Goal: Transaction & Acquisition: Purchase product/service

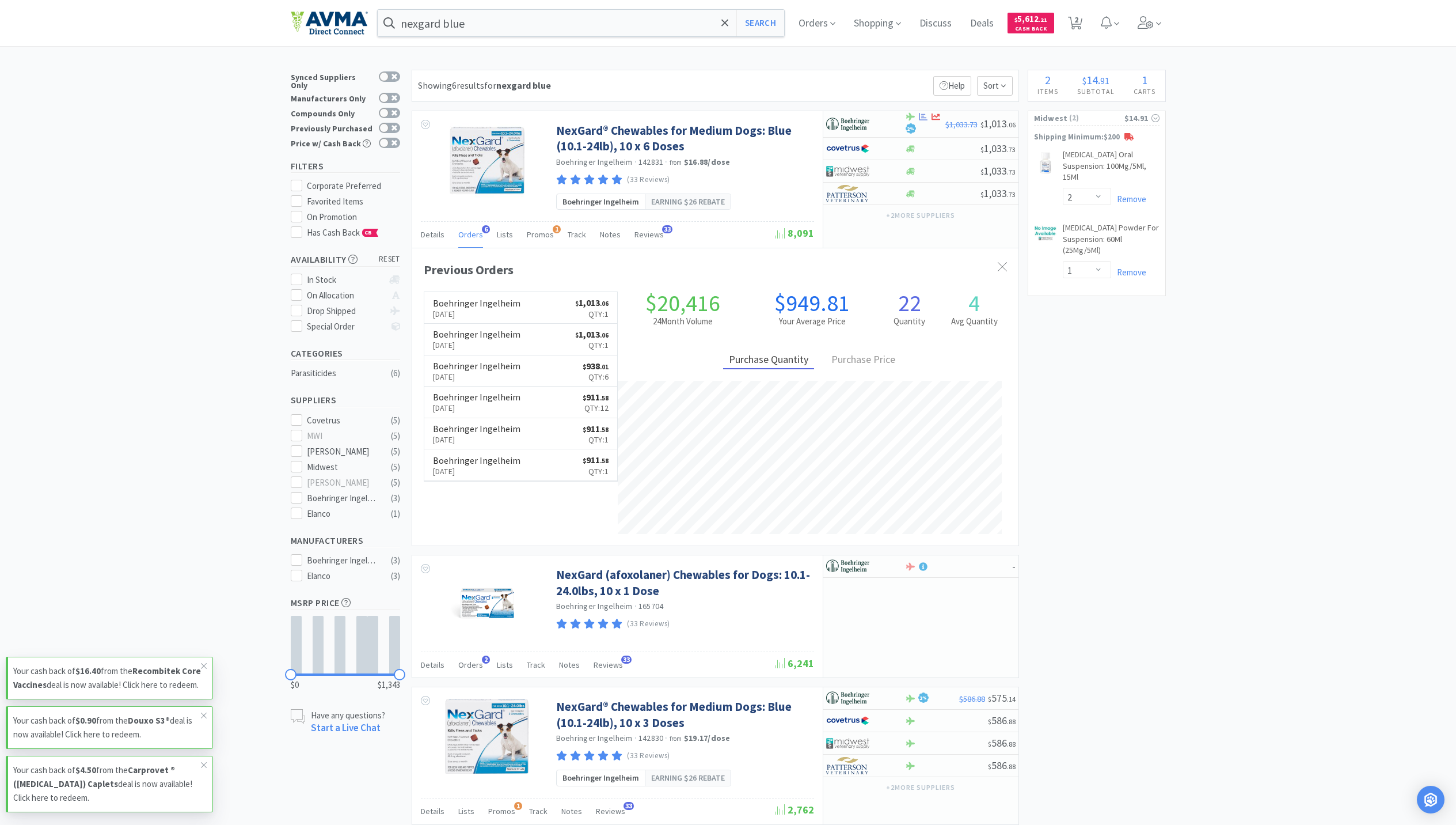
select select "2"
select select "1"
click at [672, 37] on div "nexgard blue Search Orders Shopping Discuss Discuss Deals Deals $ 5,612 . 21 Ca…" at bounding box center [728, 23] width 875 height 46
click at [623, 24] on input "nexgard blue" at bounding box center [582, 23] width 407 height 27
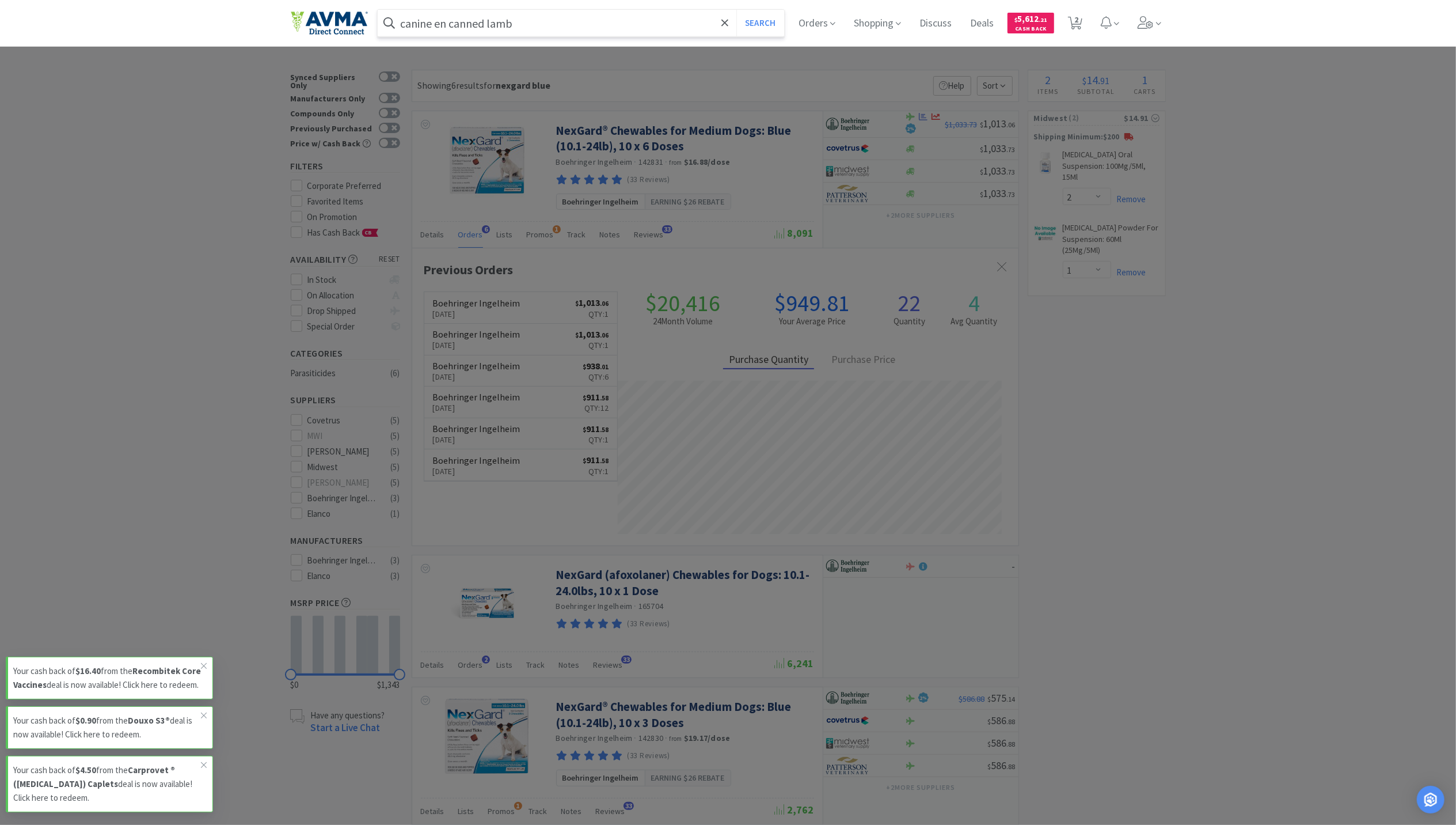
click at [736, 10] on button "Search" at bounding box center [760, 23] width 48 height 27
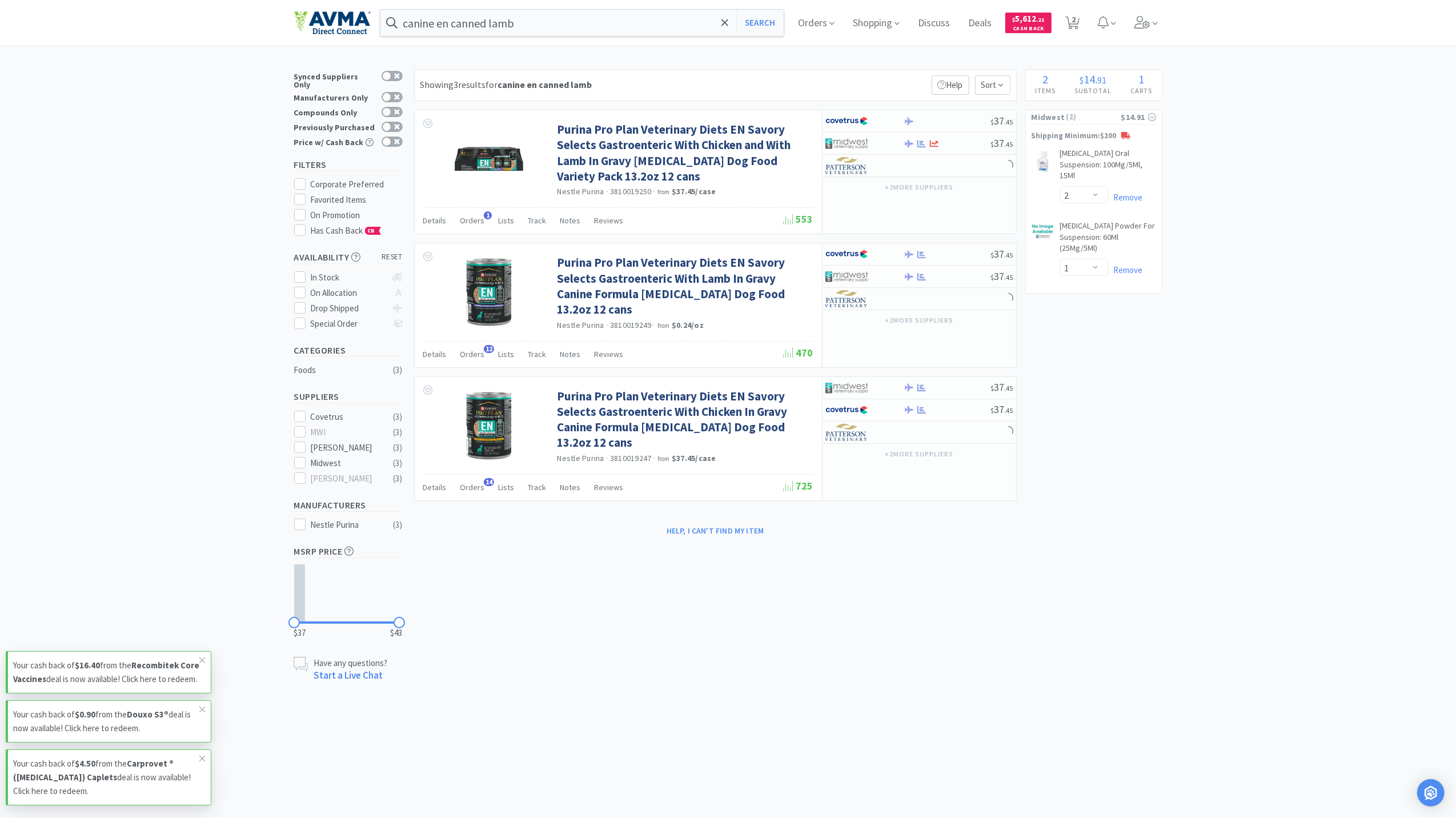
click at [1137, 522] on div "× Filter Results Synced Suppliers Only Manufacturers Only Compounds Only Previo…" at bounding box center [728, 376] width 868 height 614
click at [549, 19] on input "canine en canned lamb" at bounding box center [582, 23] width 404 height 27
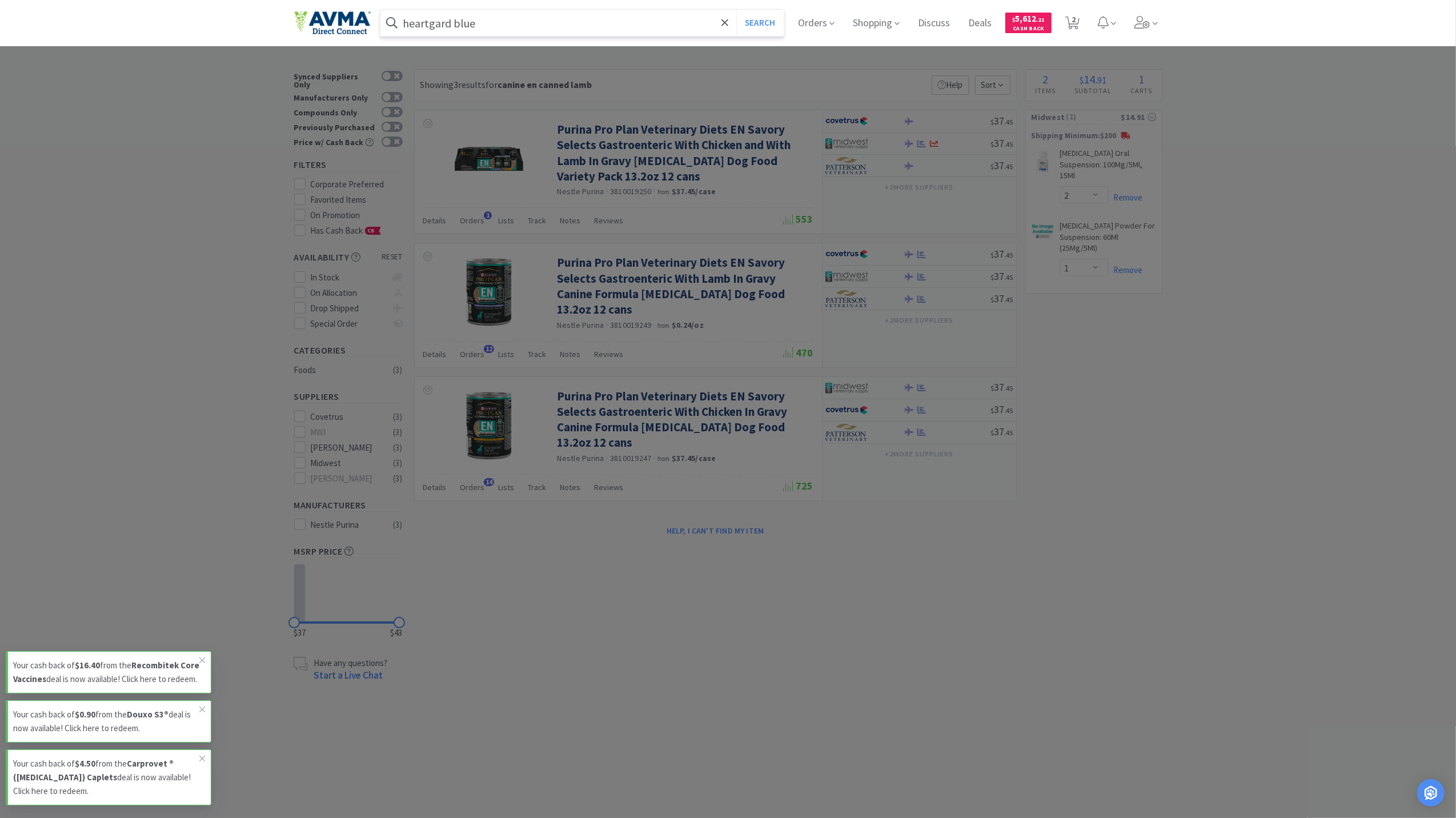
click at [736, 10] on button "Search" at bounding box center [760, 23] width 47 height 27
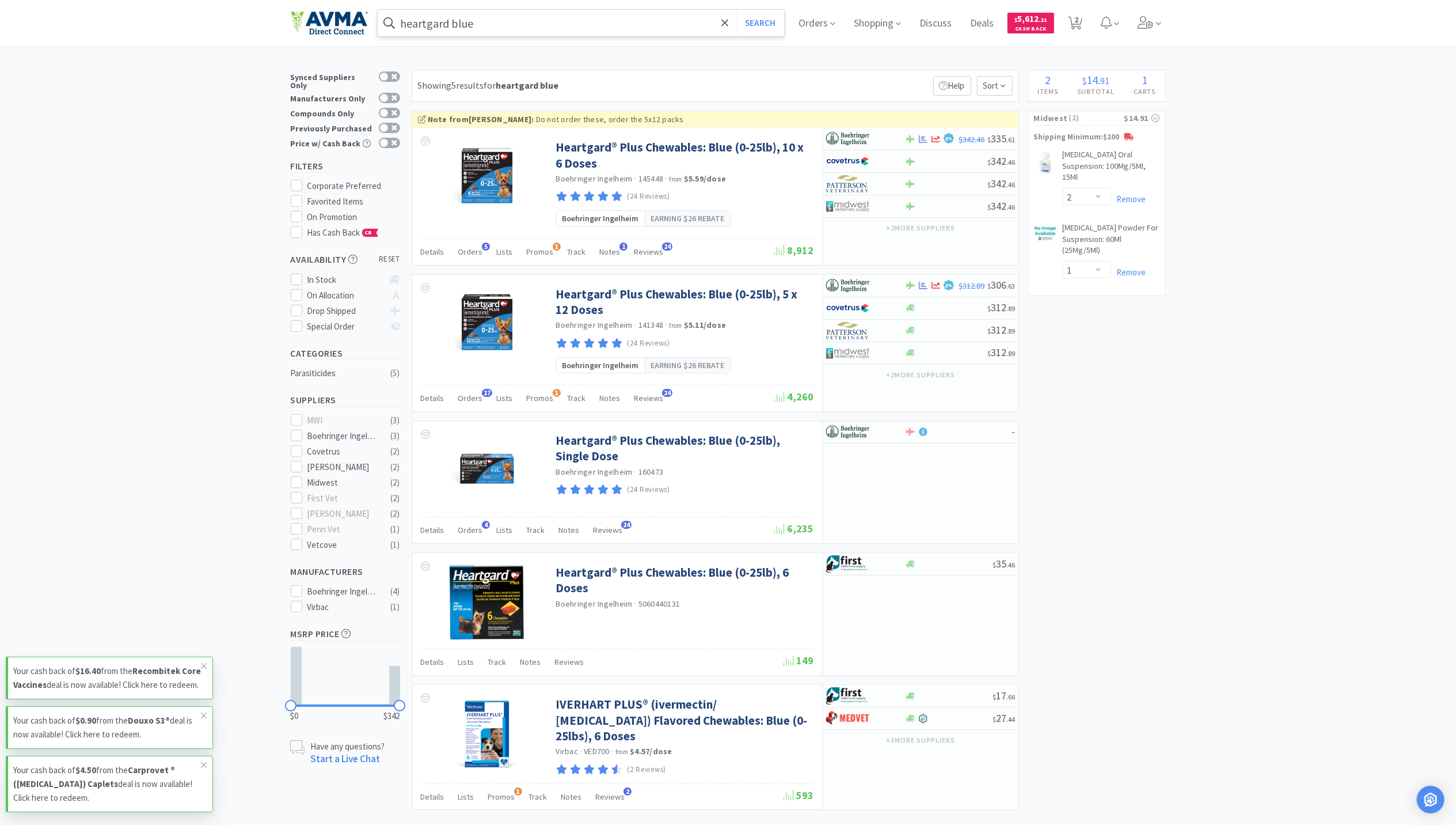
click at [590, 28] on input "heartgard blue" at bounding box center [582, 23] width 407 height 27
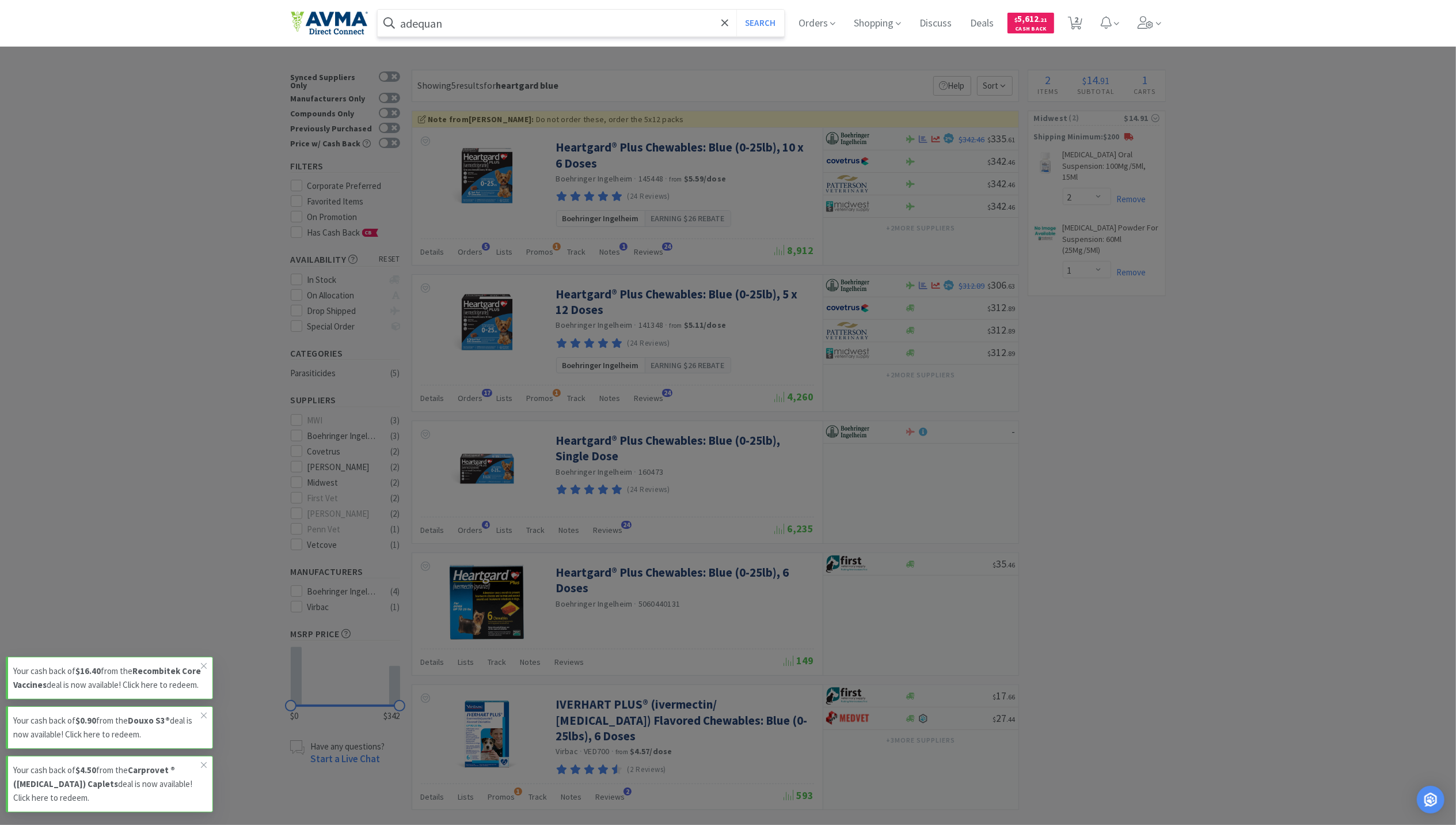
click at [736, 10] on button "Search" at bounding box center [760, 23] width 48 height 27
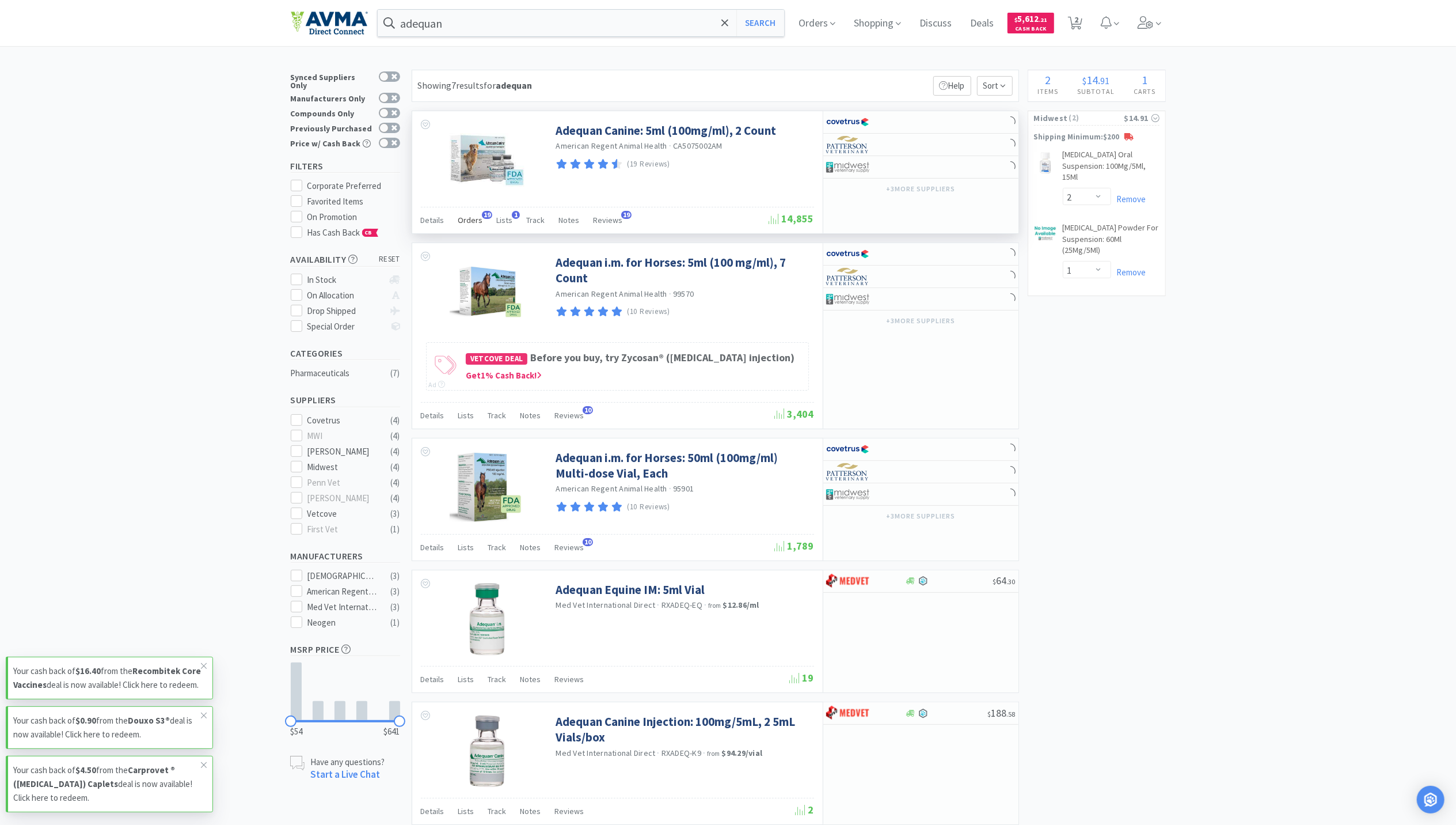
click at [463, 215] on div "Orders 19" at bounding box center [470, 221] width 25 height 22
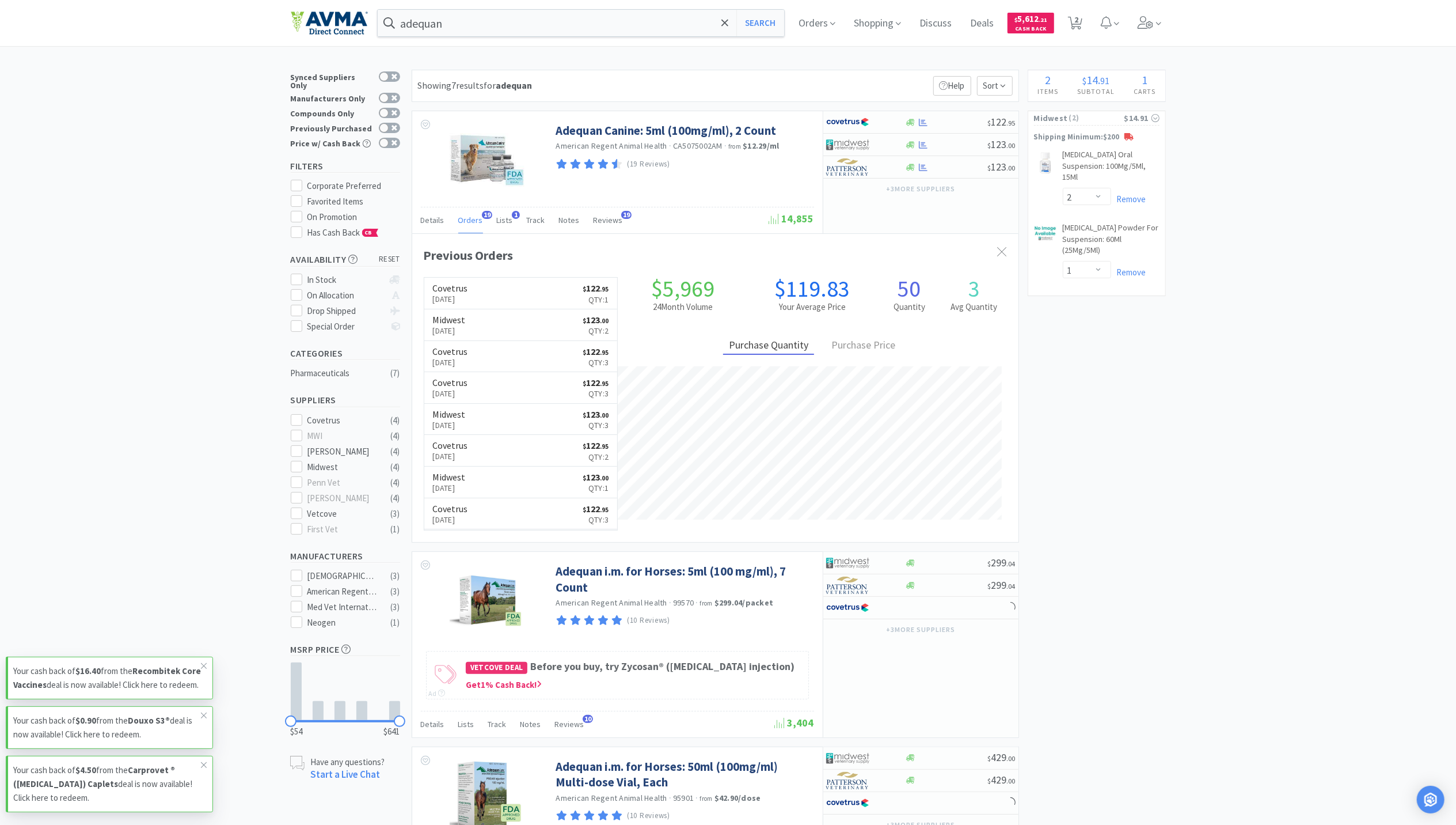
scroll to position [309, 606]
click at [482, 161] on img at bounding box center [487, 160] width 75 height 75
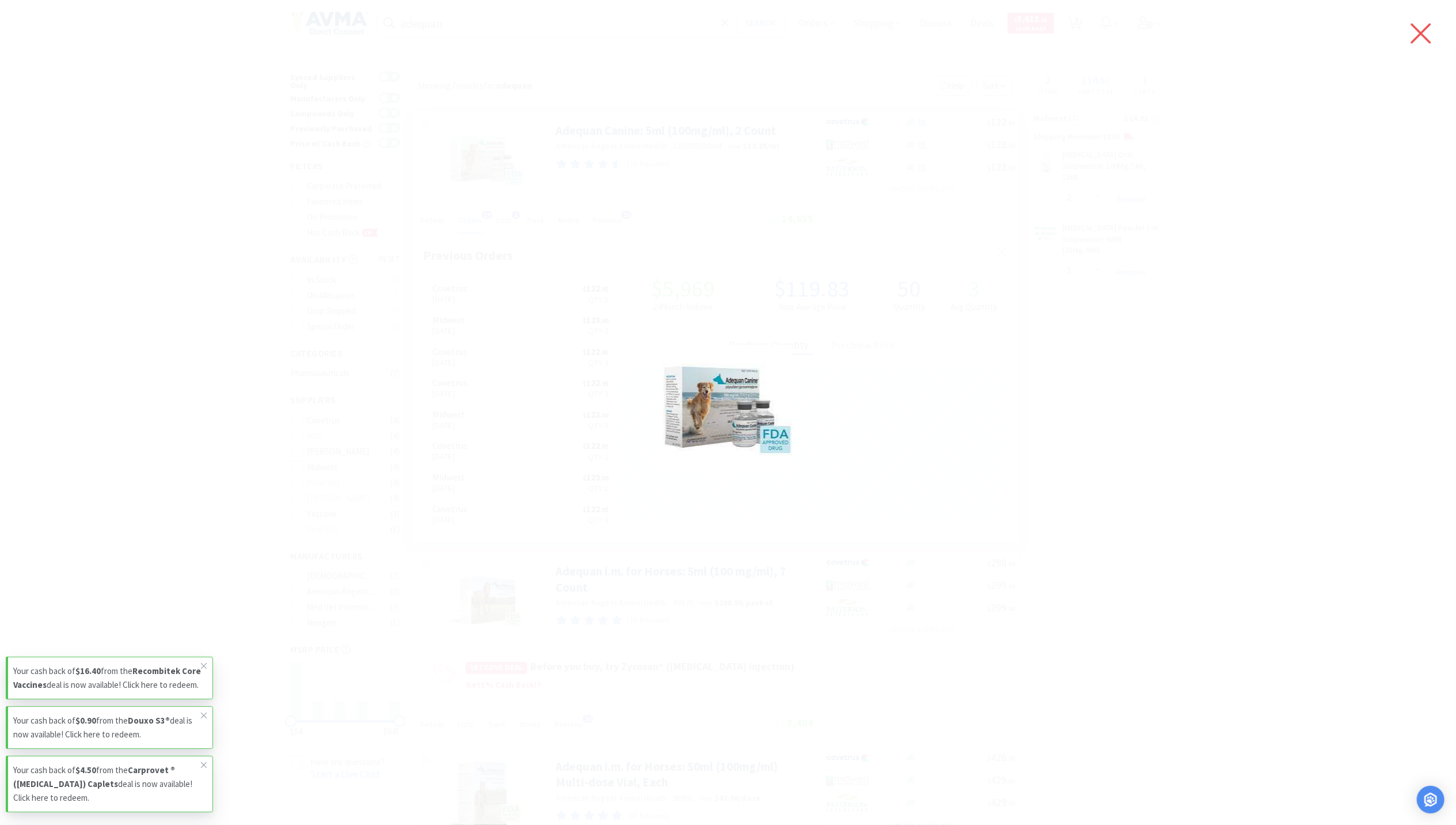
click at [1424, 29] on icon at bounding box center [1421, 33] width 20 height 20
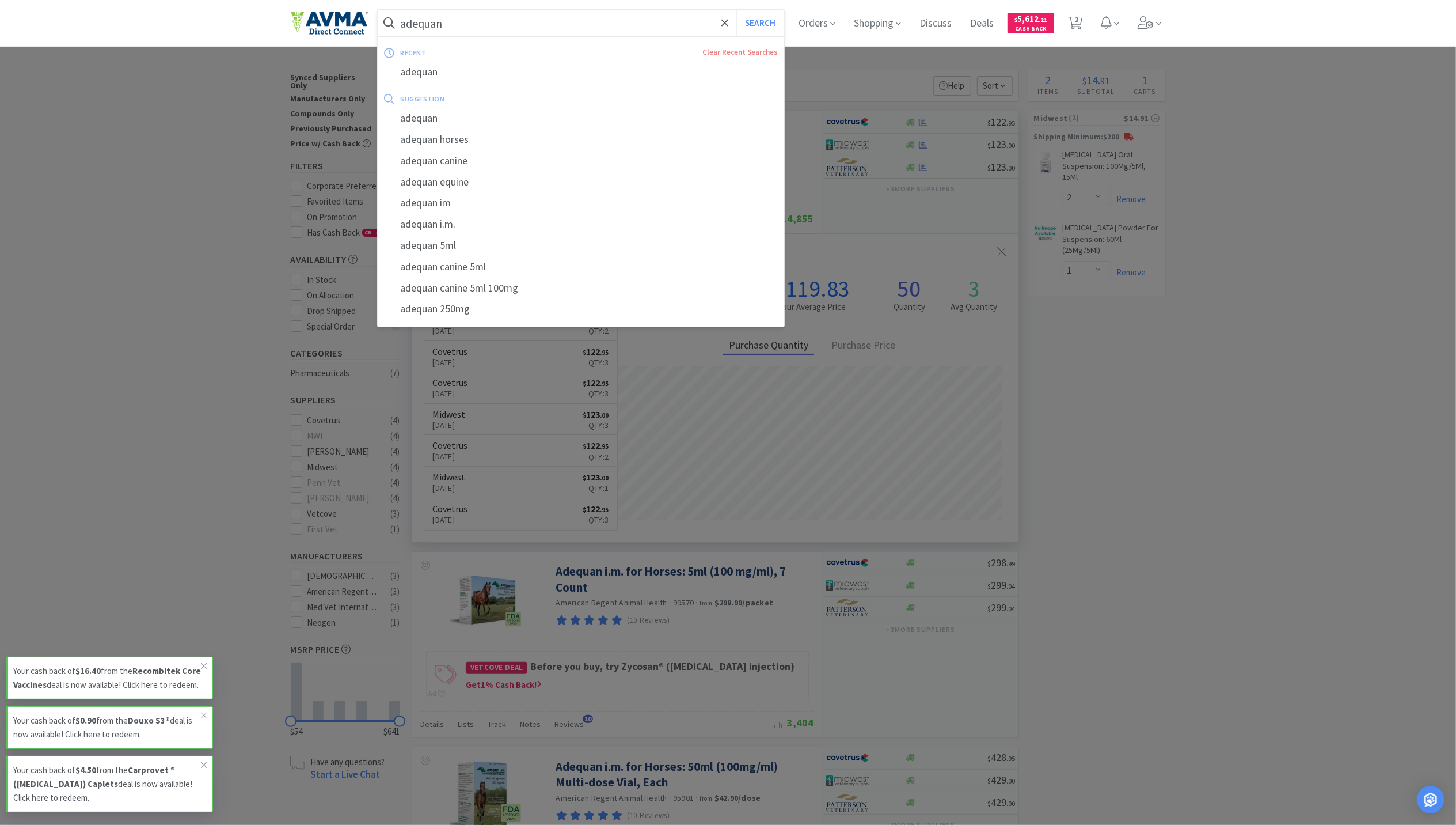
click at [523, 36] on div "adequan Search recent Clear Recent Searches adequan suggestion adequan adequan …" at bounding box center [582, 23] width 407 height 27
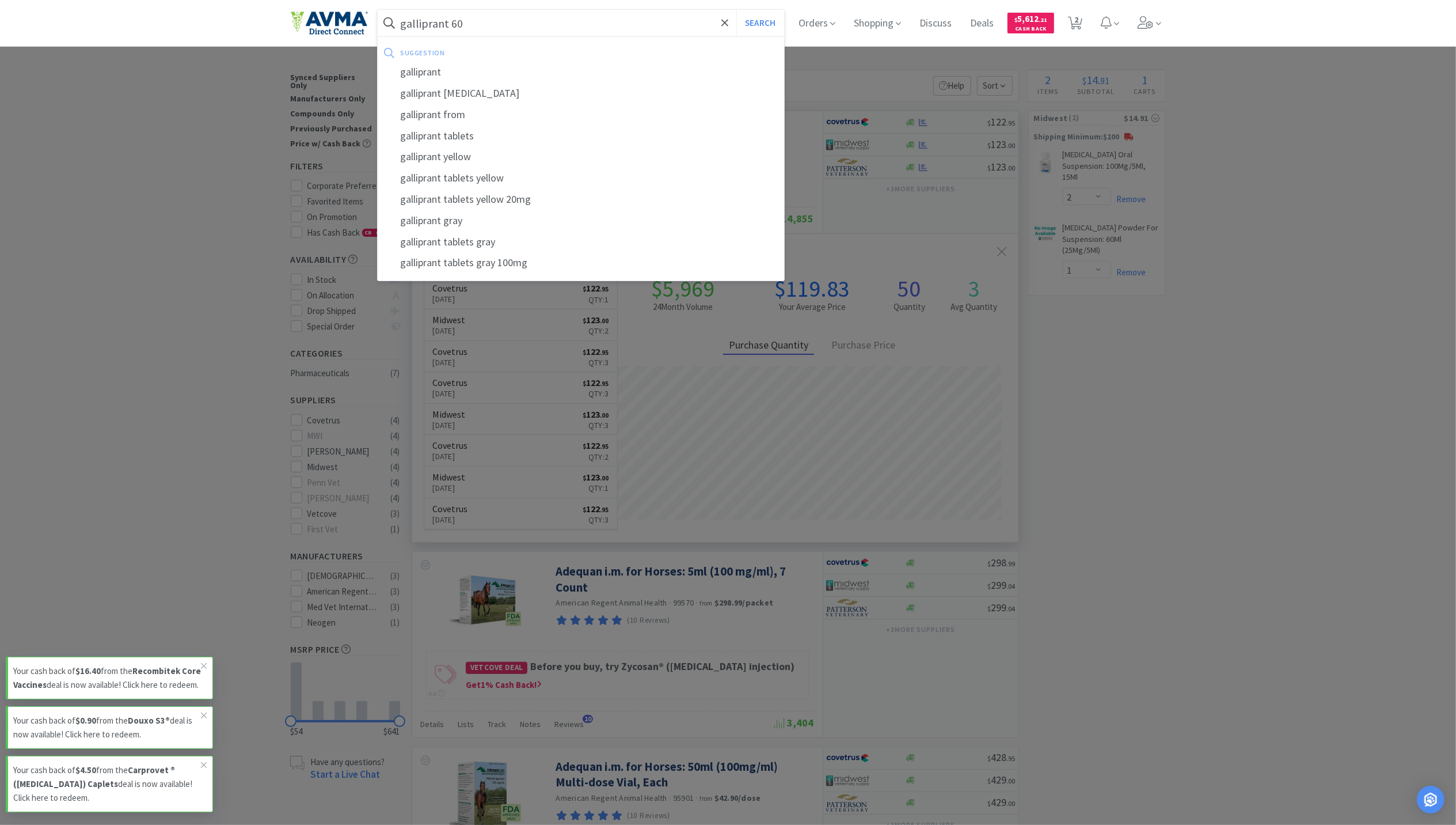
click at [736, 10] on button "Search" at bounding box center [760, 23] width 48 height 27
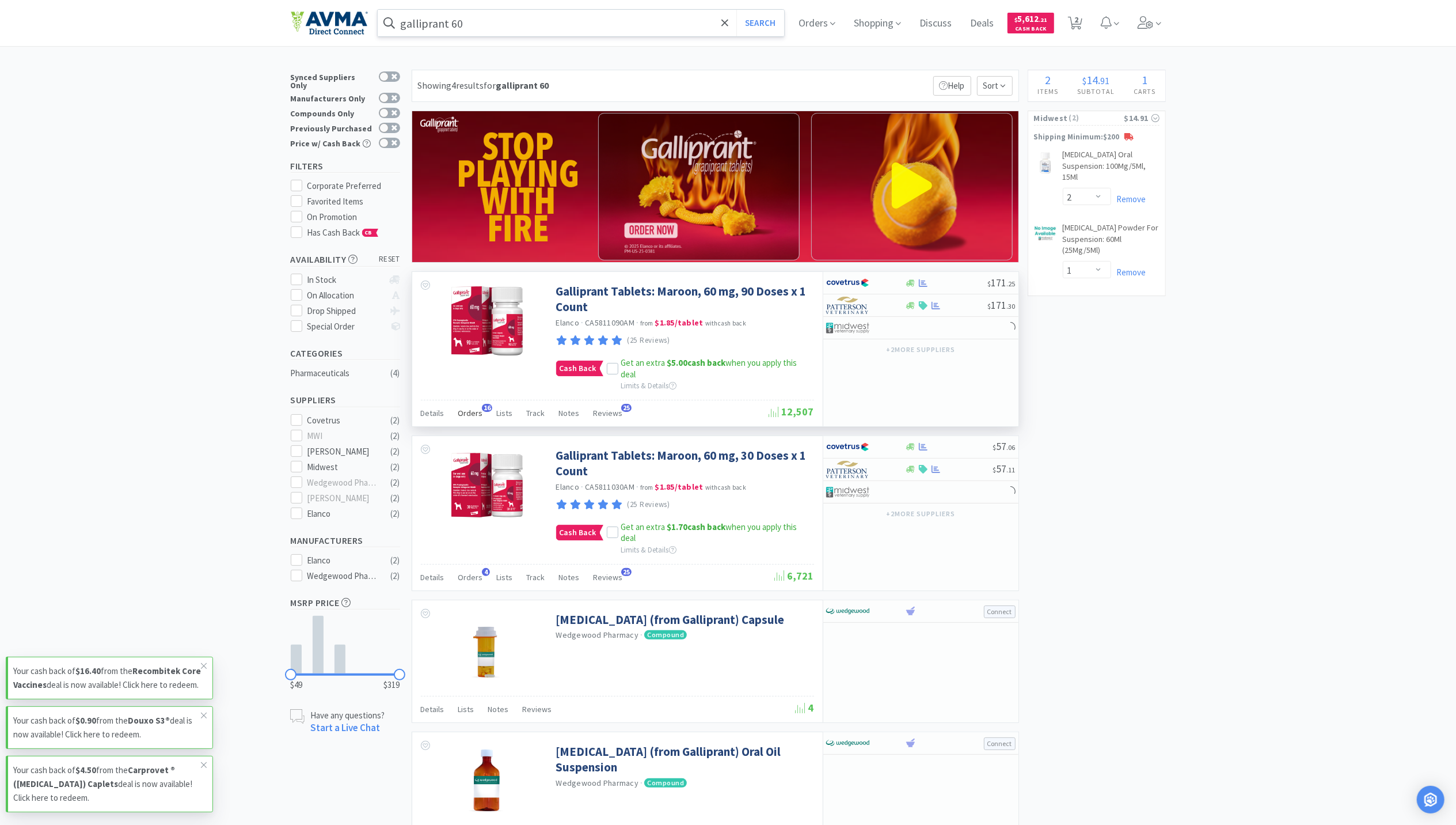
click at [467, 412] on span "Orders" at bounding box center [470, 413] width 25 height 10
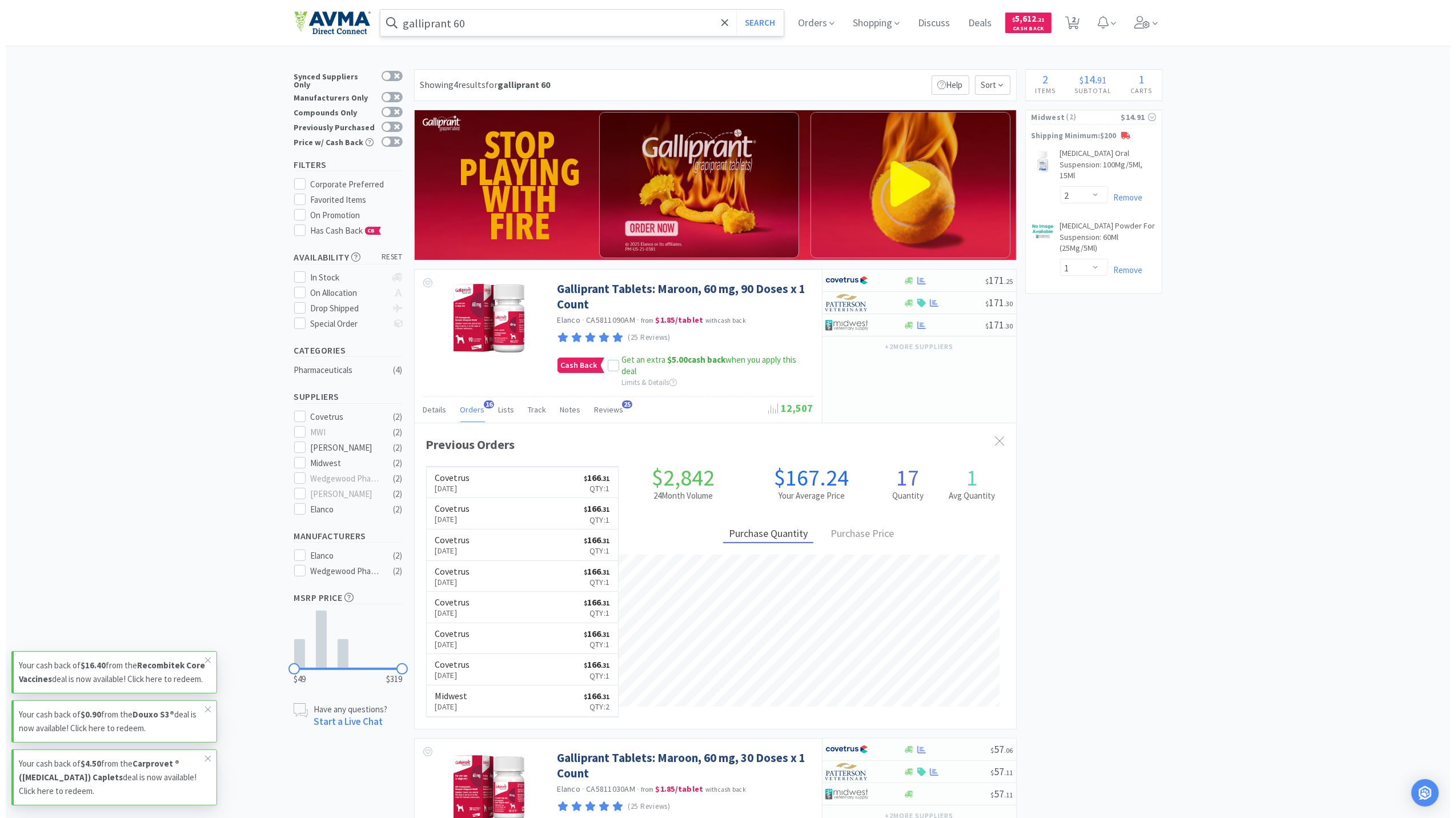
scroll to position [307, 601]
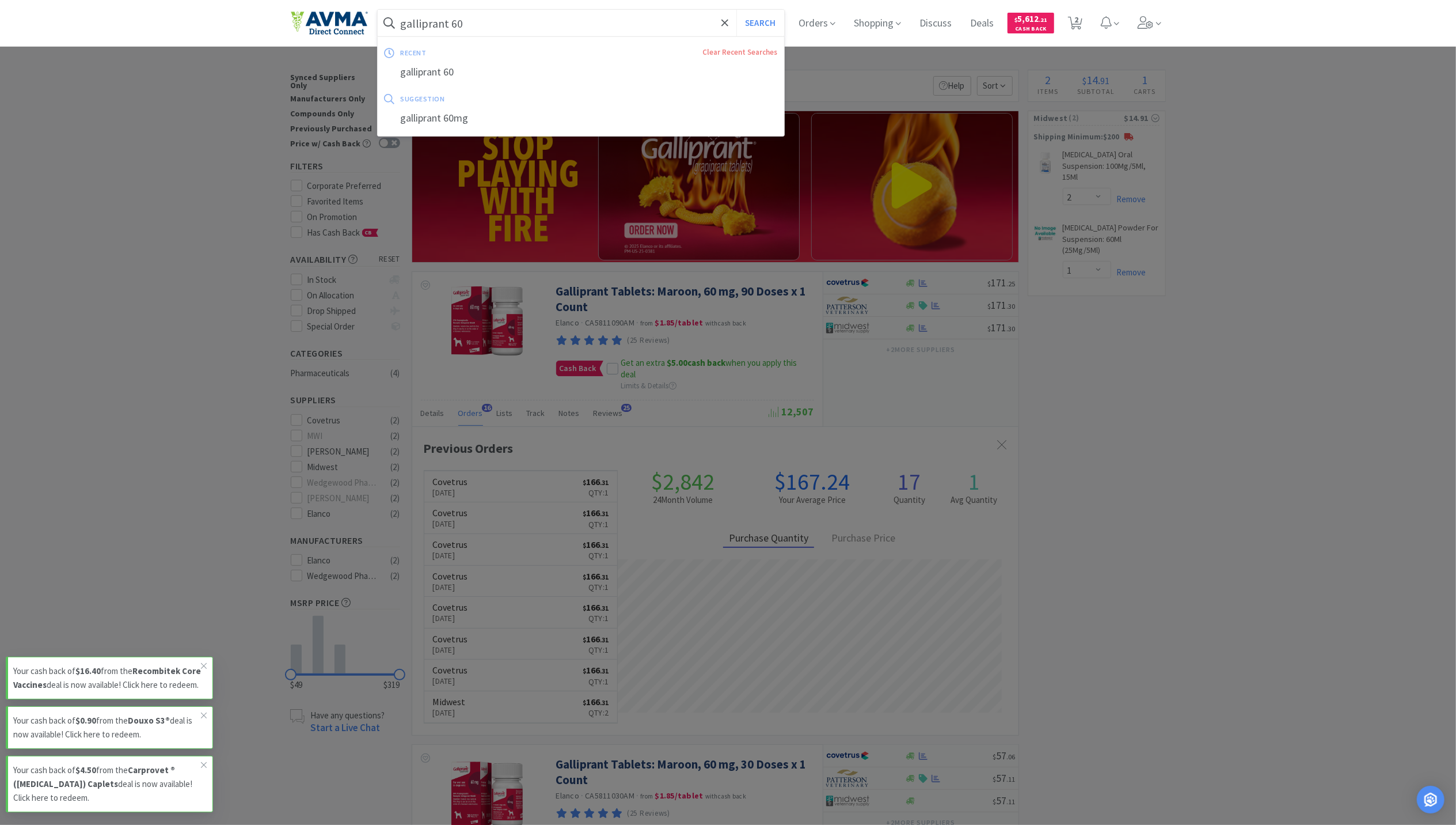
click at [545, 27] on input "galliprant 60" at bounding box center [582, 23] width 407 height 27
type input "cytopoint 40"
click at [736, 10] on button "Search" at bounding box center [760, 23] width 48 height 27
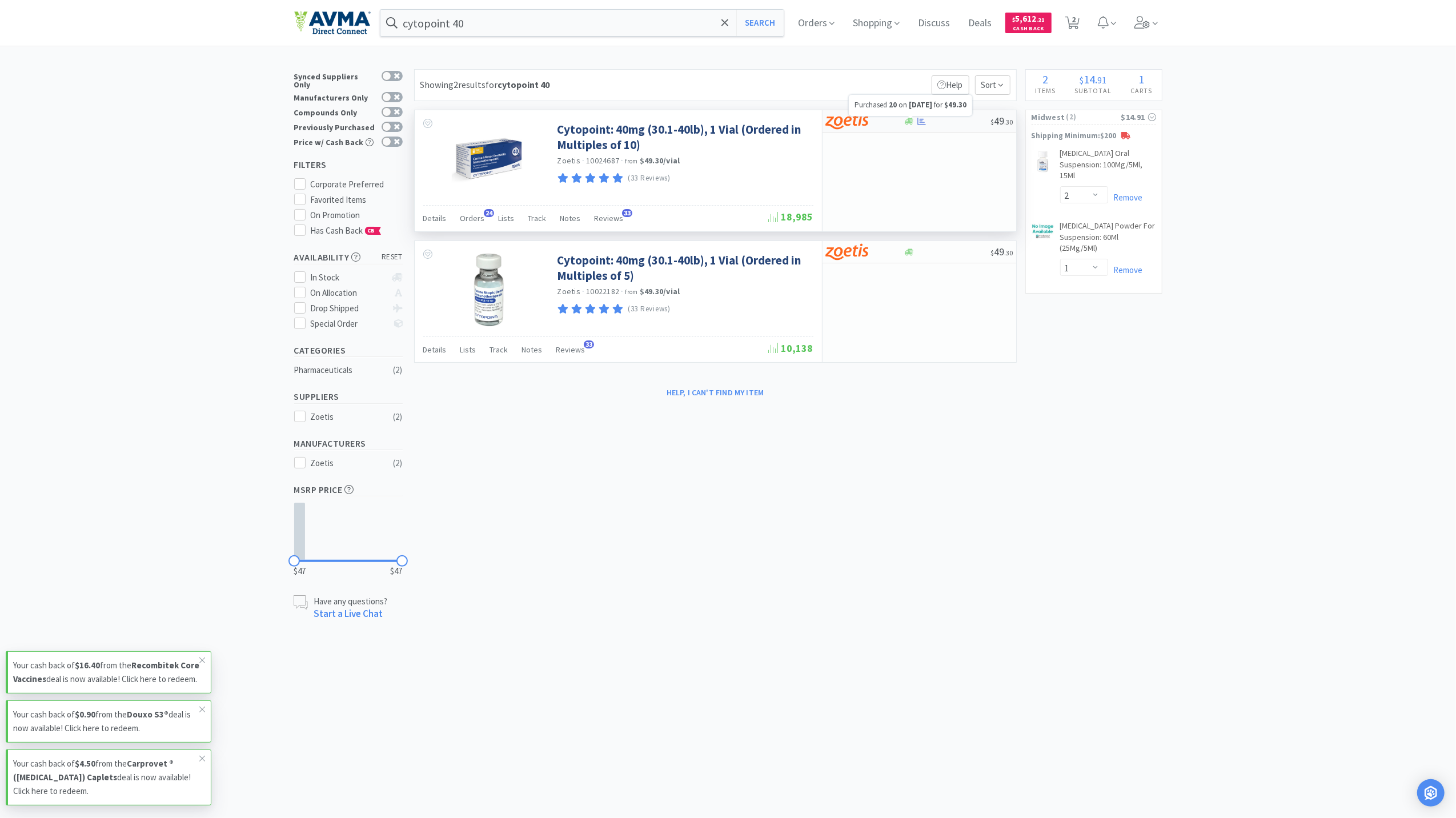
click at [922, 120] on icon at bounding box center [922, 121] width 9 height 7
select select "10"
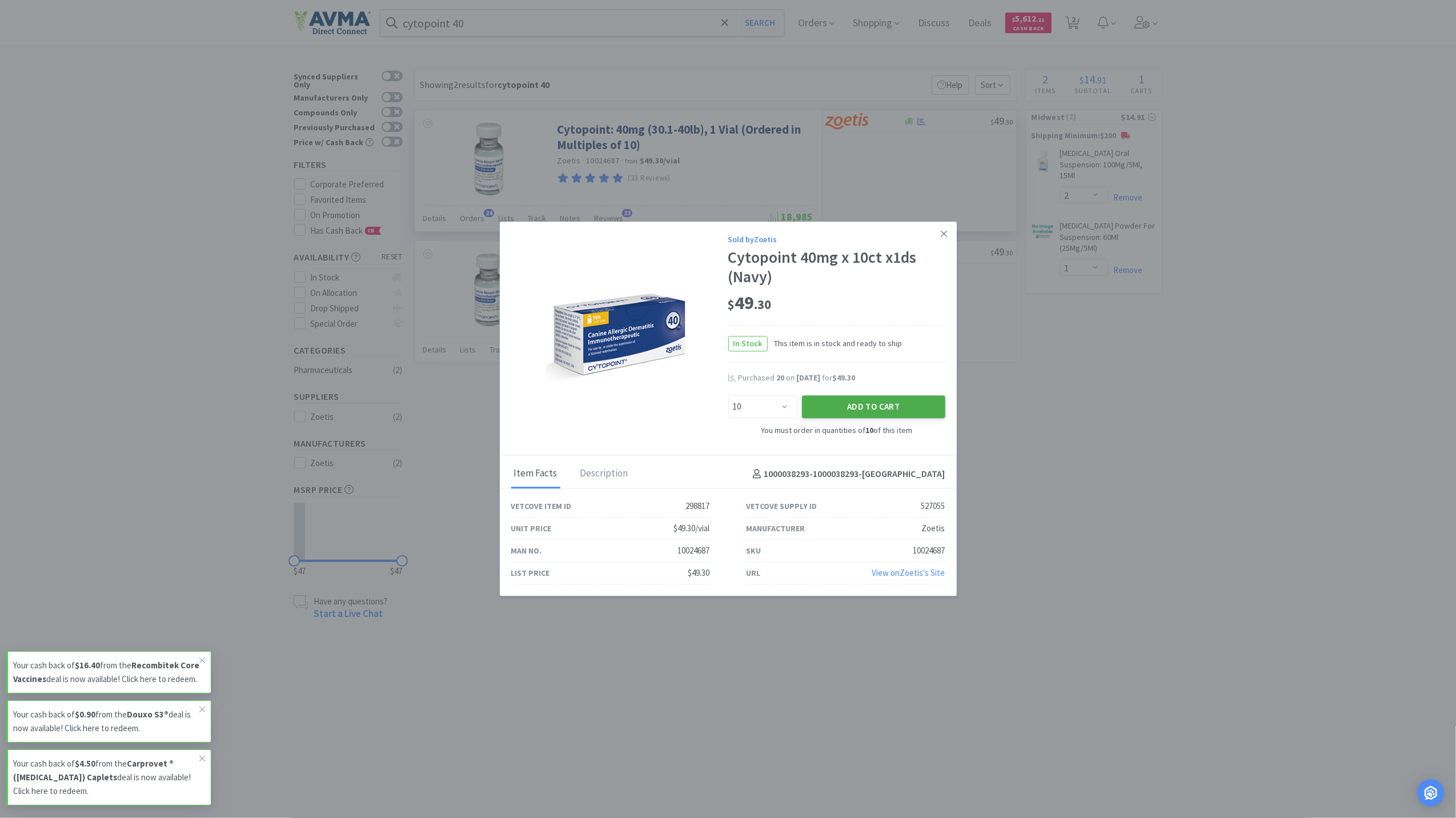
click at [885, 405] on button "Add to Cart" at bounding box center [873, 406] width 144 height 23
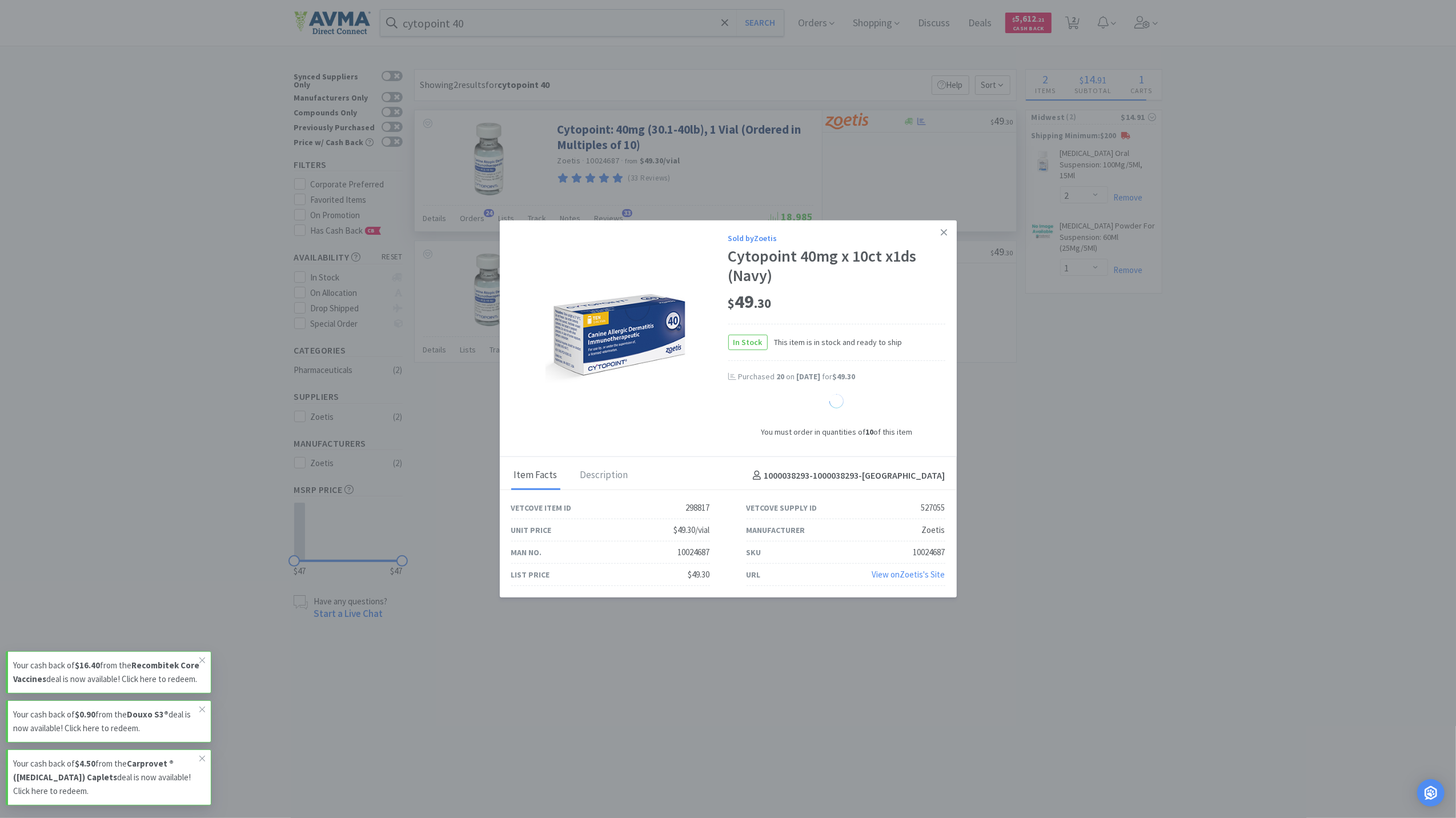
select select "10"
select select "1"
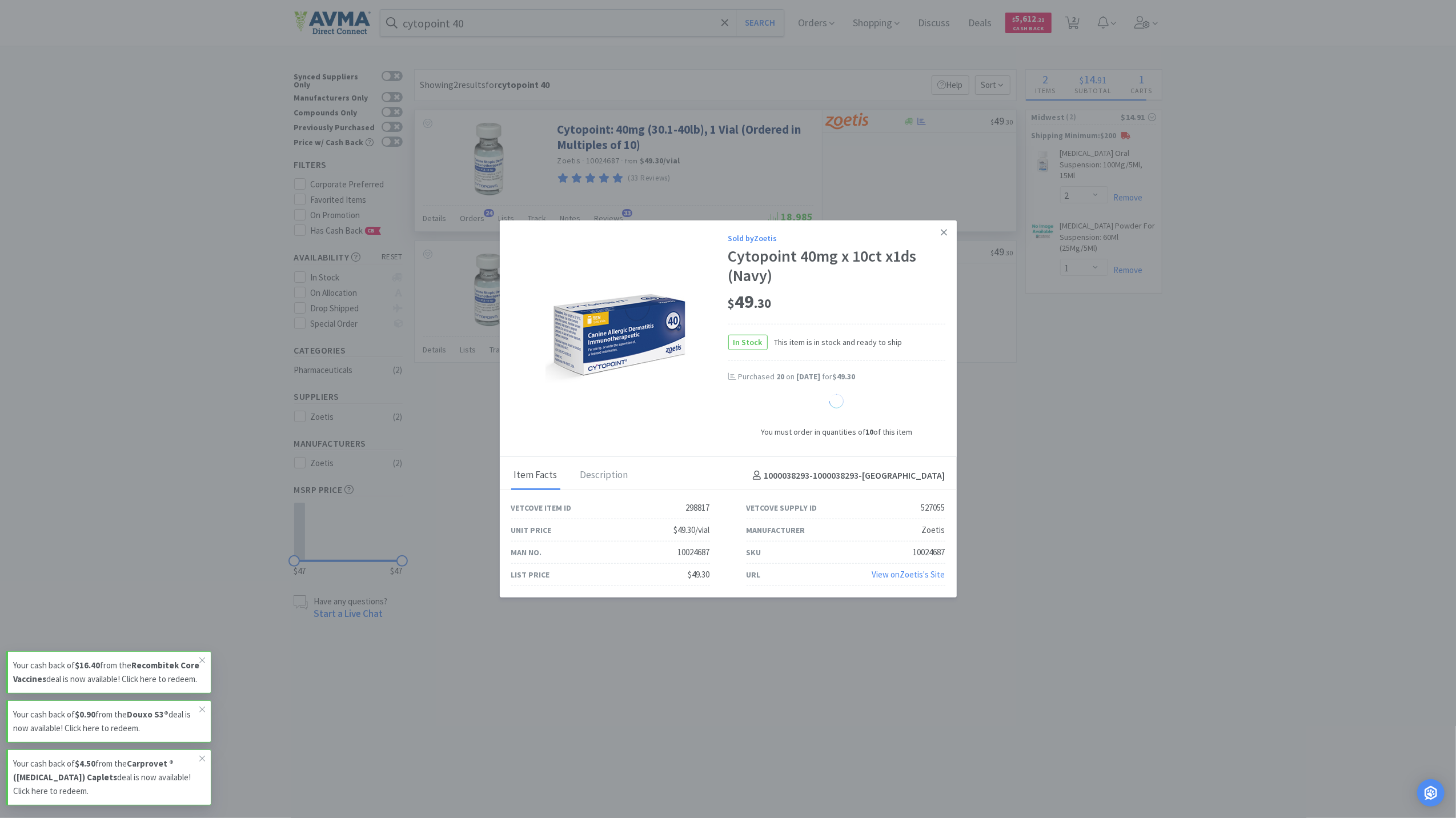
select select "1"
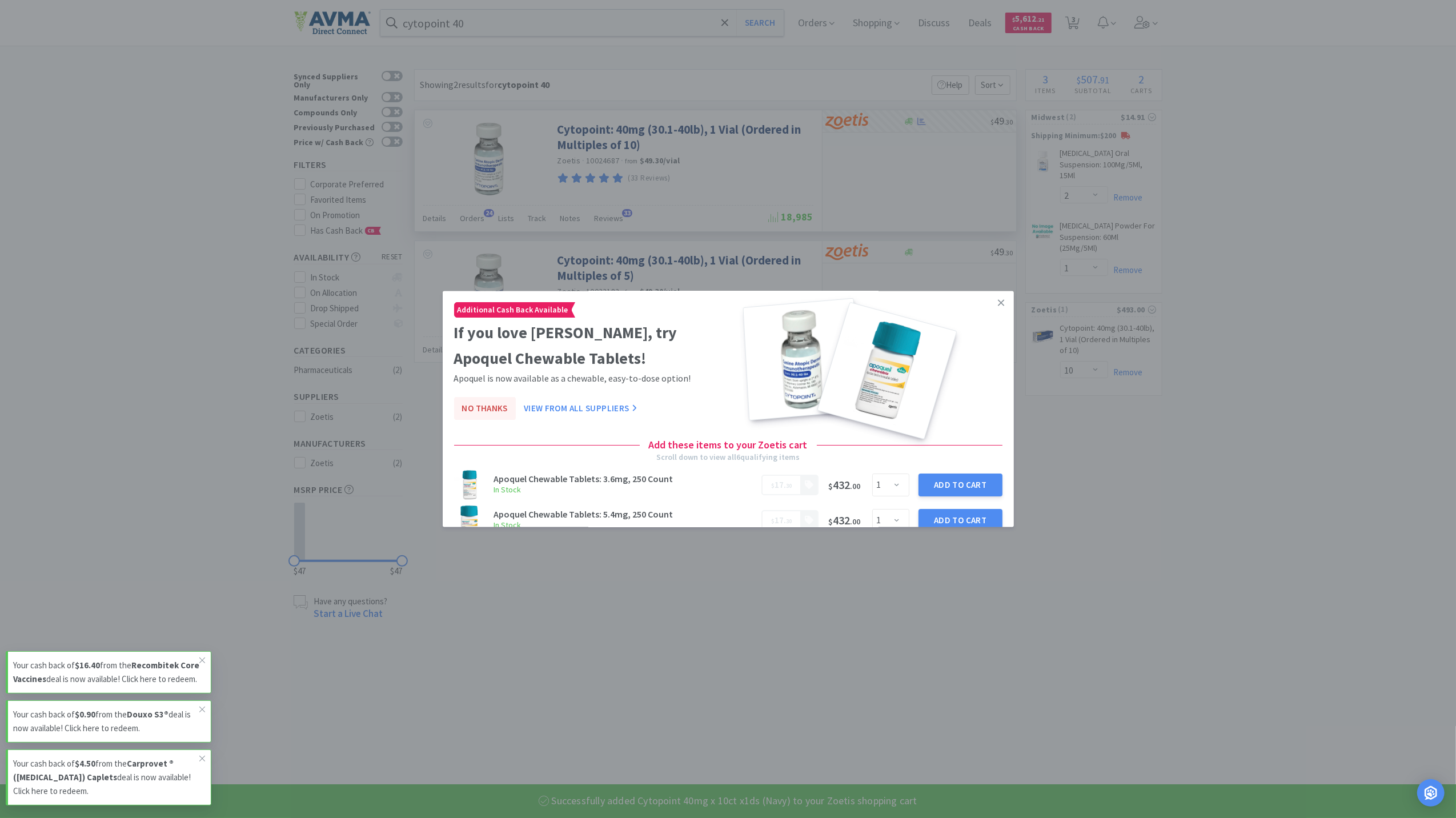
click at [504, 410] on button "No Thanks" at bounding box center [485, 409] width 62 height 23
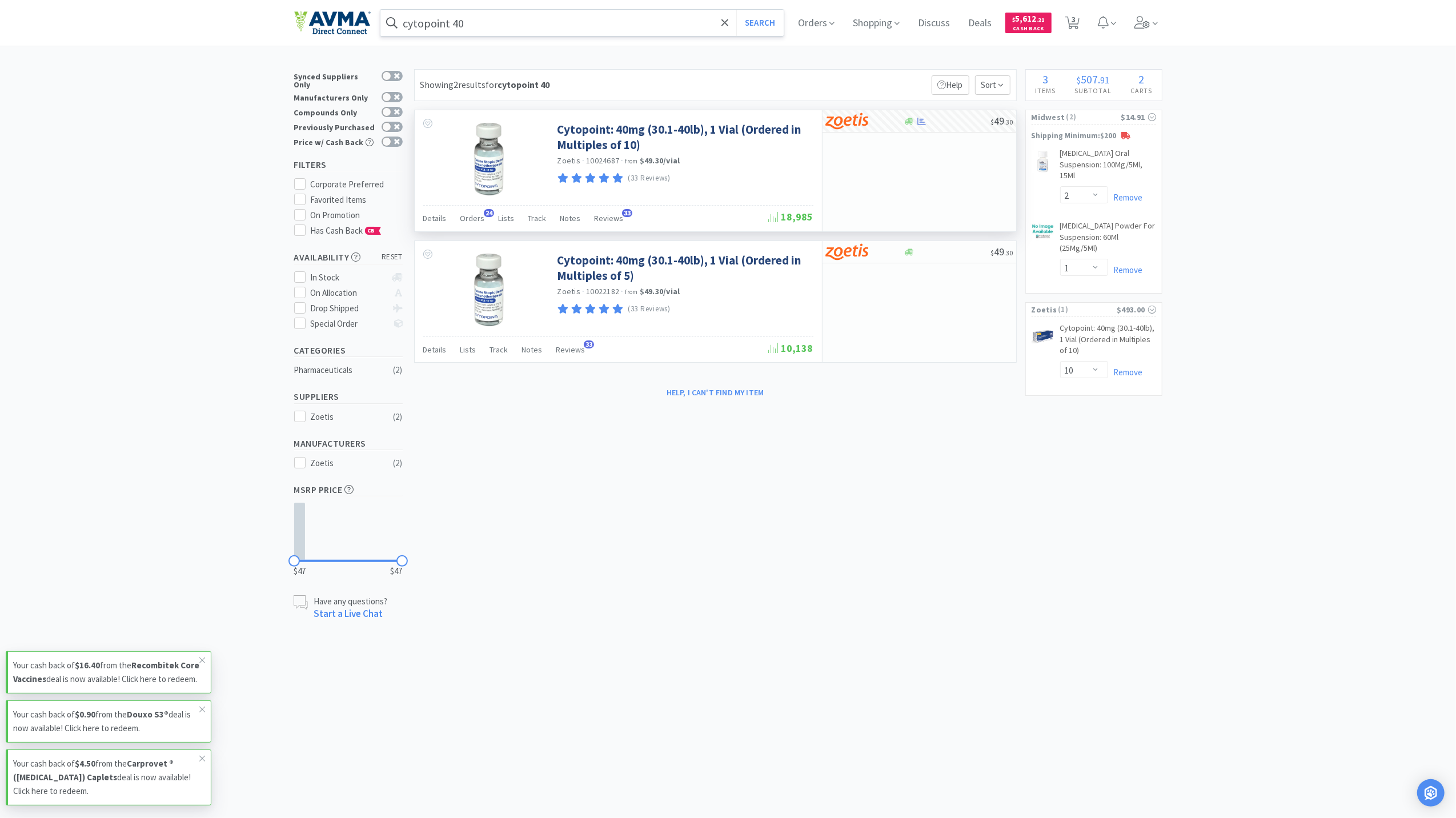
click at [488, 19] on input "cytopoint 40" at bounding box center [582, 23] width 404 height 27
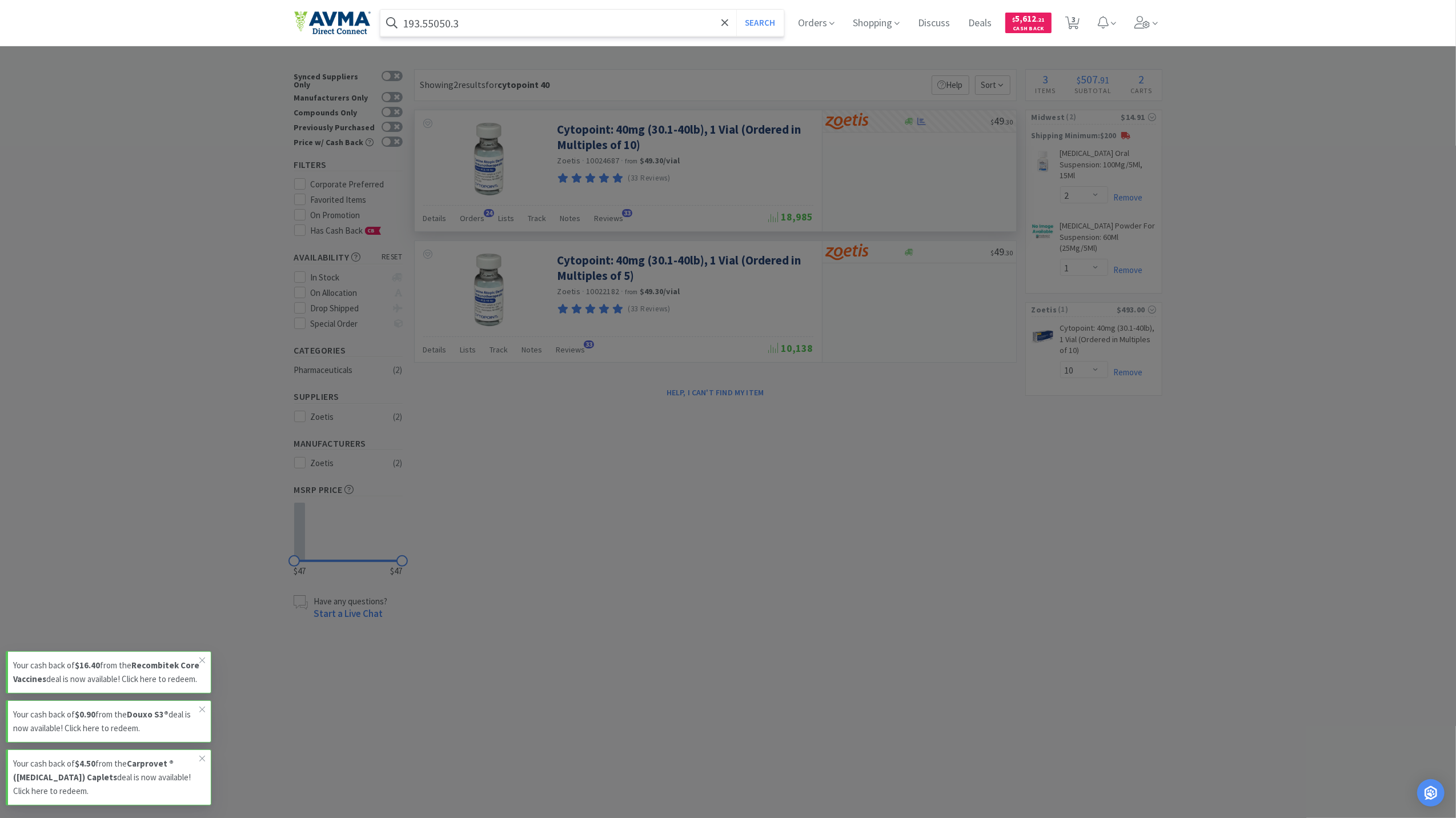
click at [736, 10] on button "Search" at bounding box center [760, 23] width 47 height 27
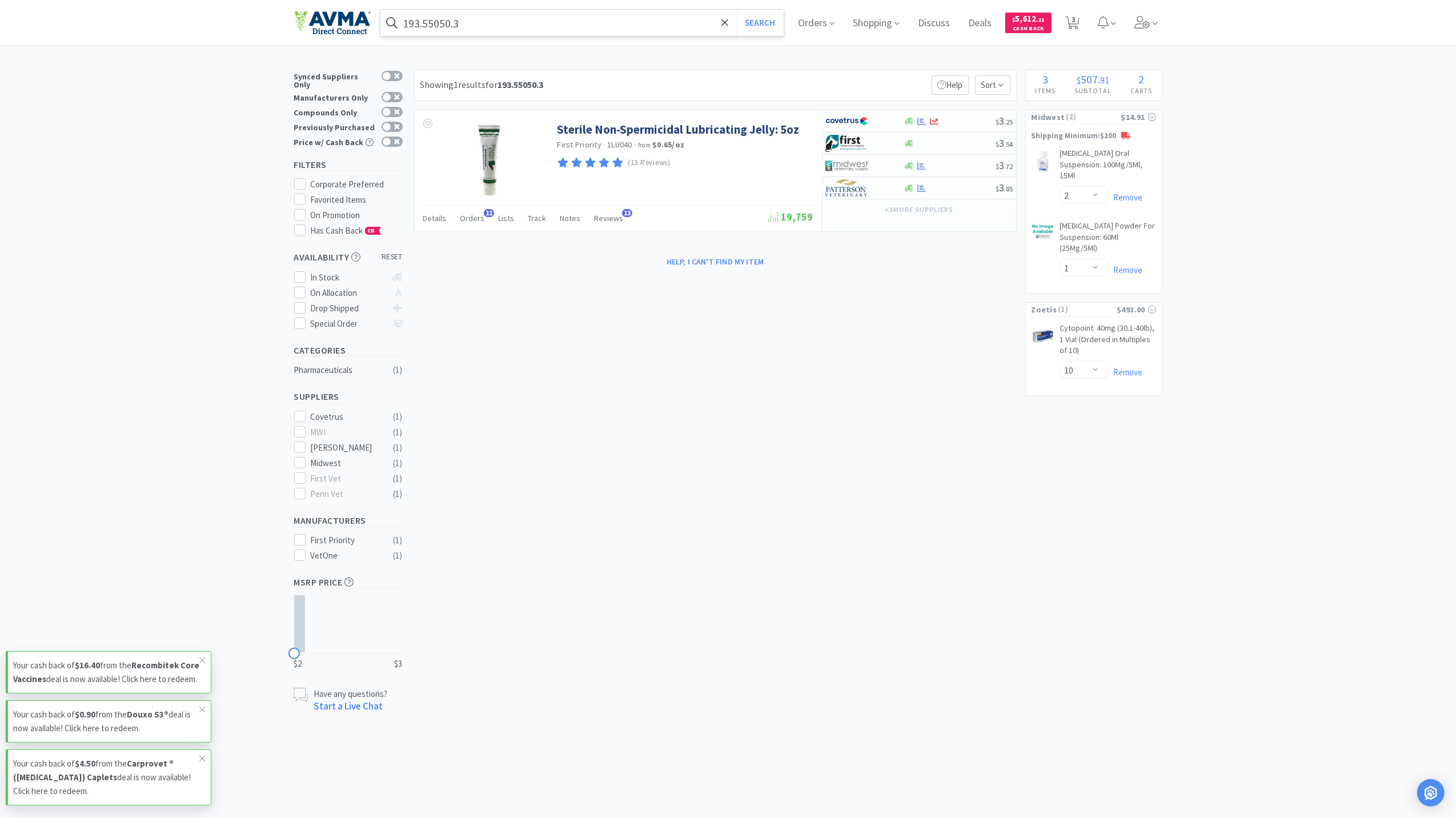
click at [492, 26] on input "193.55050.3" at bounding box center [582, 23] width 404 height 27
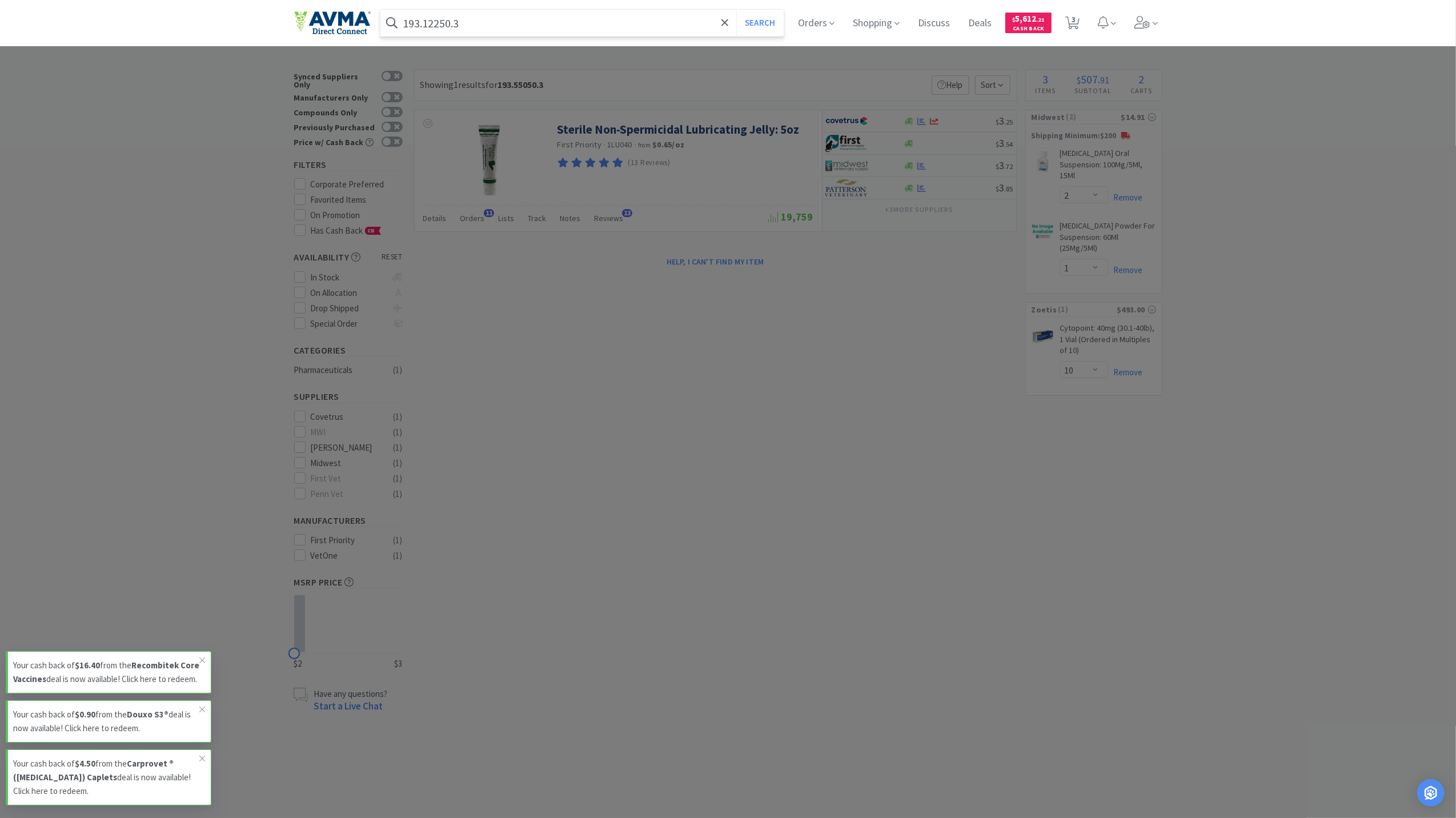
click at [736, 10] on button "Search" at bounding box center [760, 23] width 47 height 27
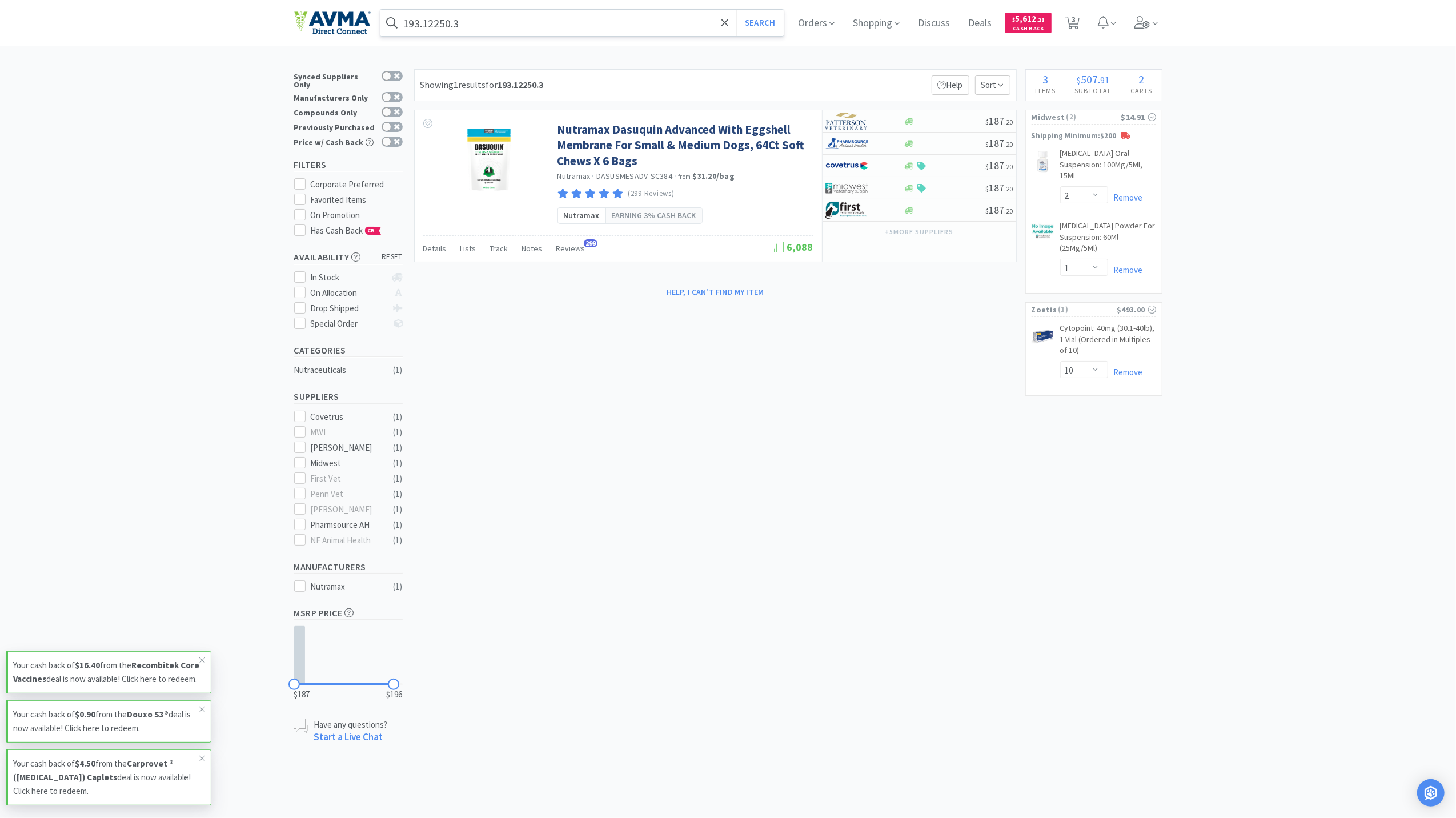
click at [563, 29] on input "193.12250.3" at bounding box center [582, 23] width 404 height 27
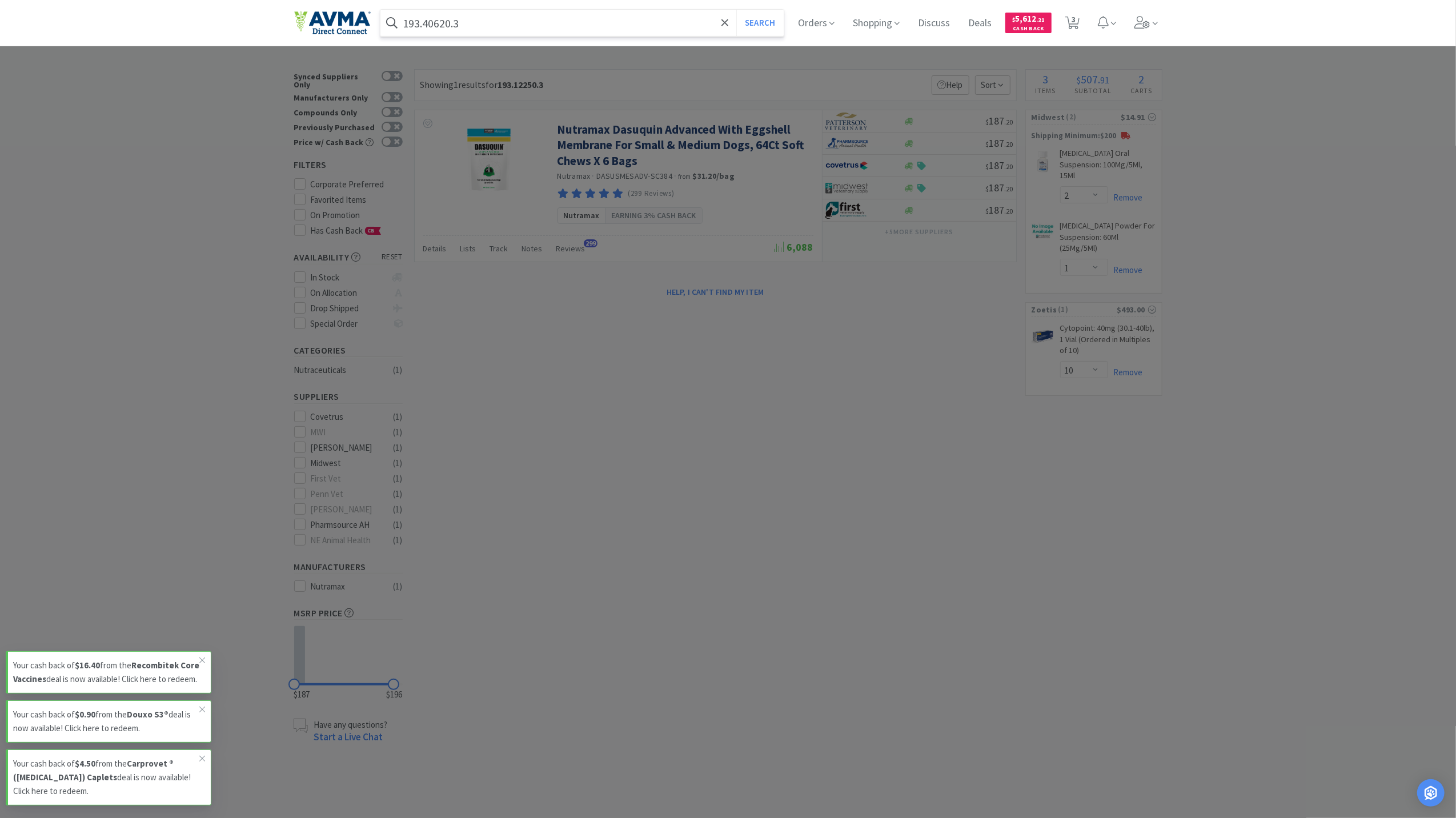
click at [736, 10] on button "Search" at bounding box center [760, 23] width 47 height 27
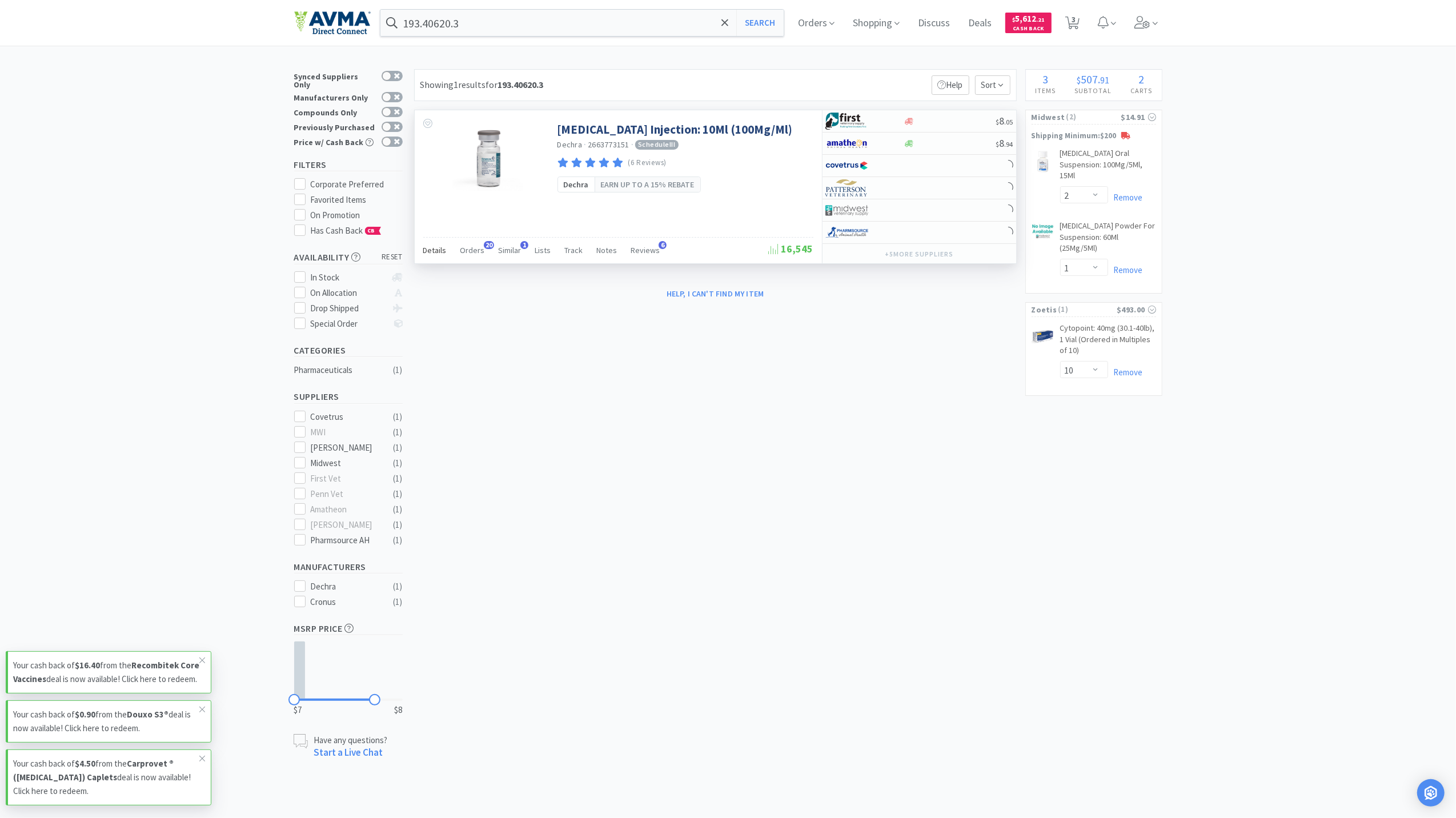
click at [440, 252] on span "Details" at bounding box center [435, 251] width 24 height 10
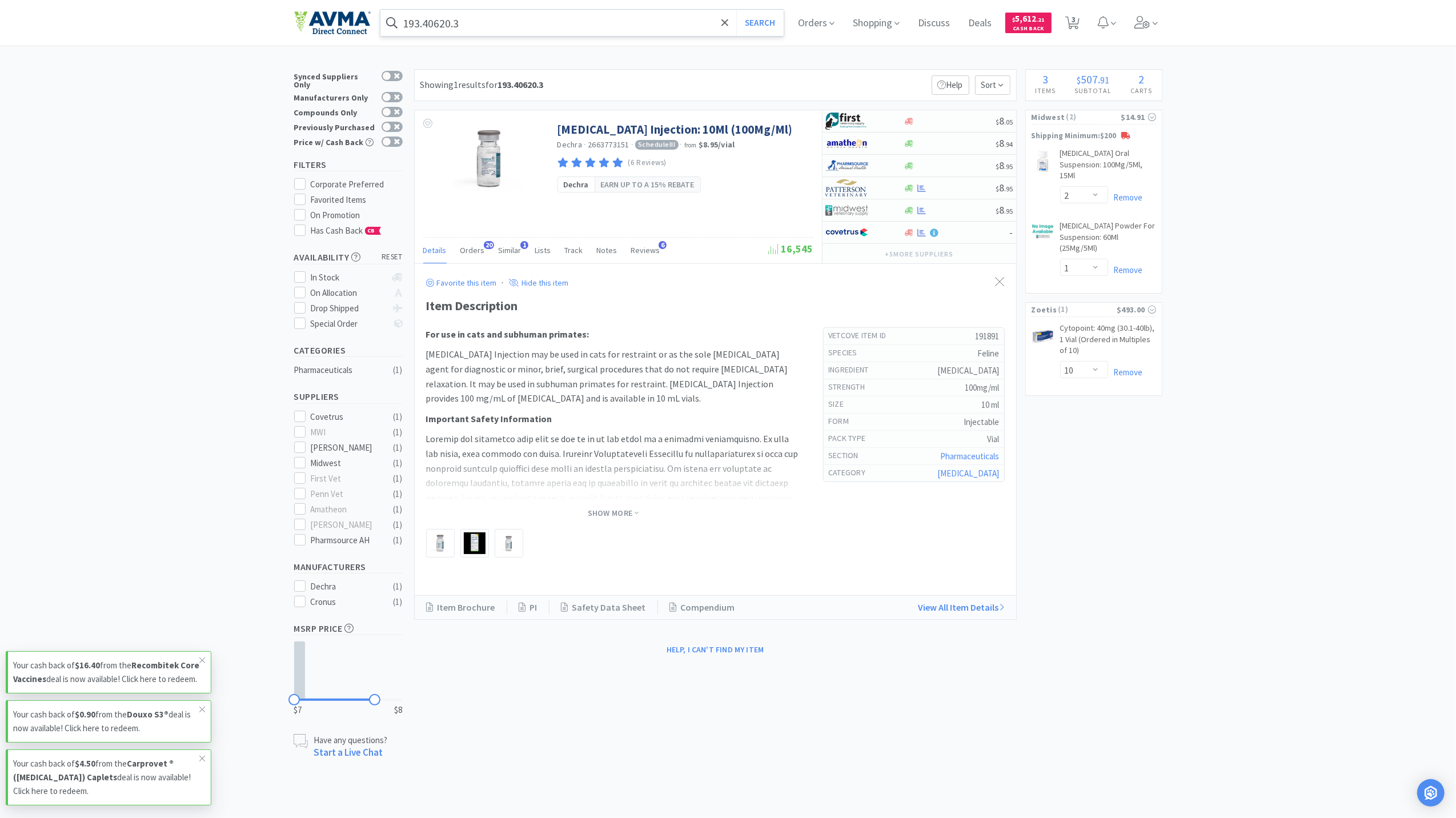
click at [498, 24] on input "193.40620.3" at bounding box center [582, 23] width 404 height 27
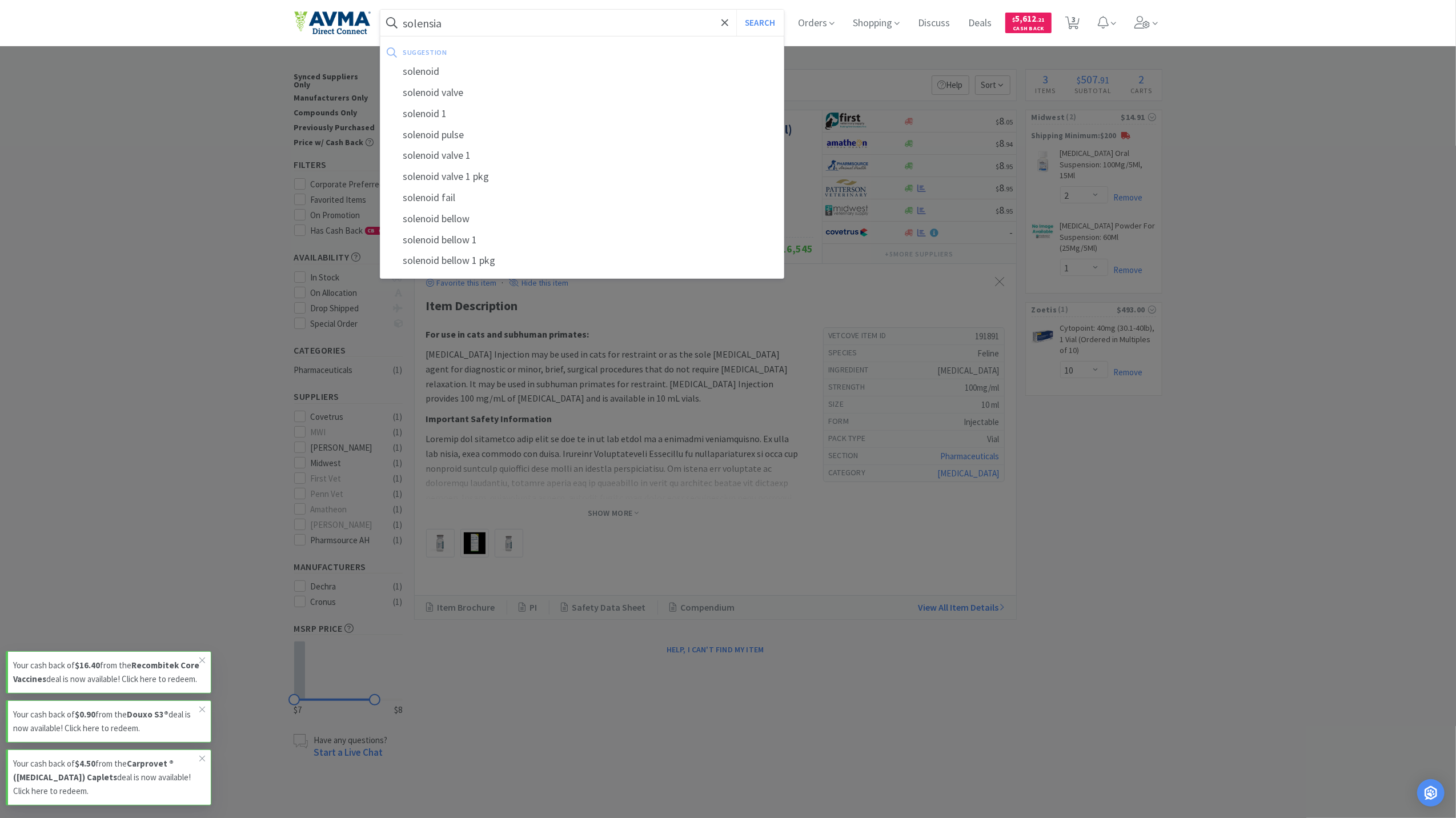
type input "solensia"
click at [736, 10] on button "Search" at bounding box center [760, 23] width 47 height 27
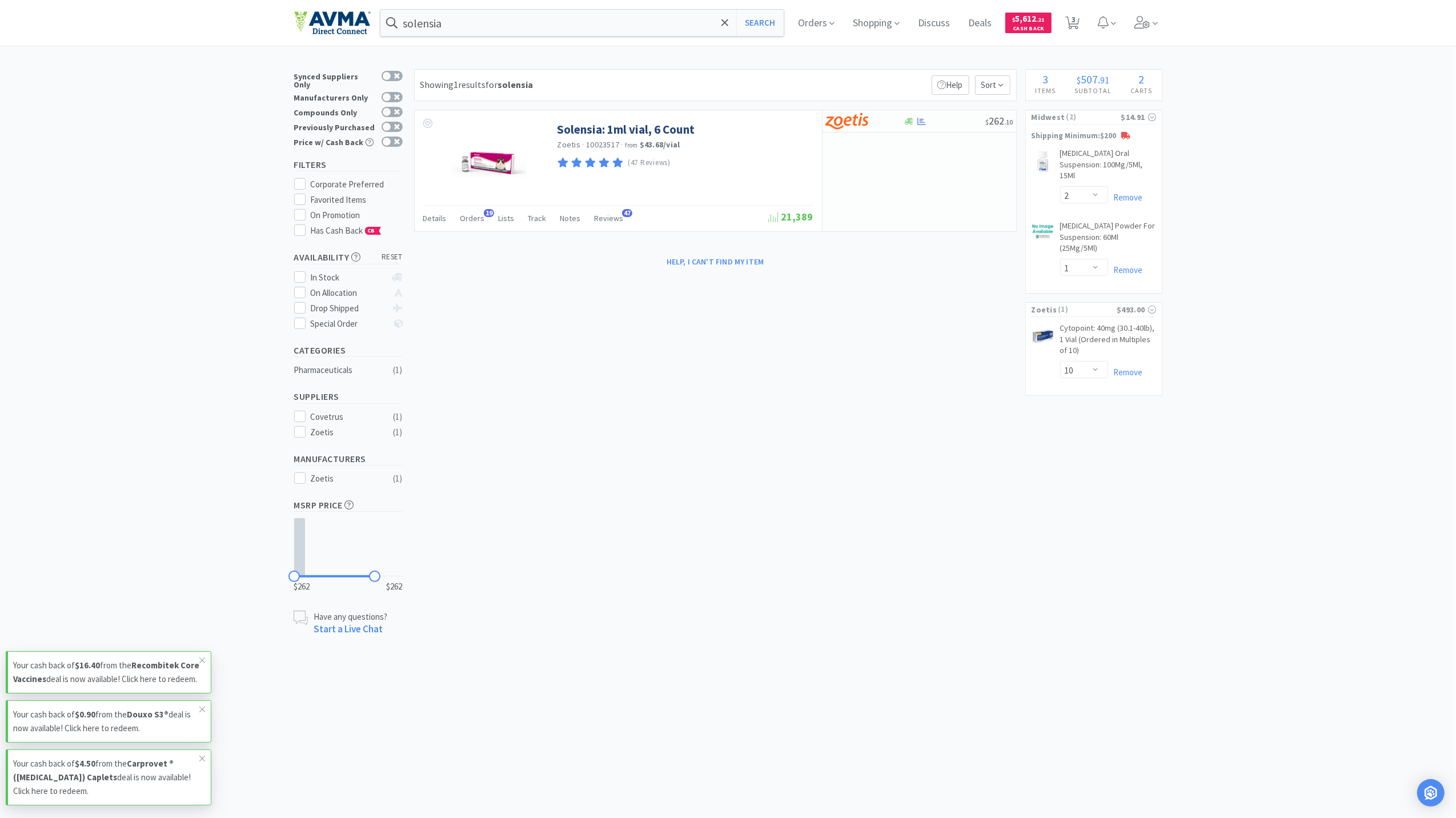
click at [824, 594] on div "× Filter Results Synced Suppliers Only Manufacturers Only Compounds Only Previo…" at bounding box center [728, 353] width 868 height 567
